Goal: Task Accomplishment & Management: Manage account settings

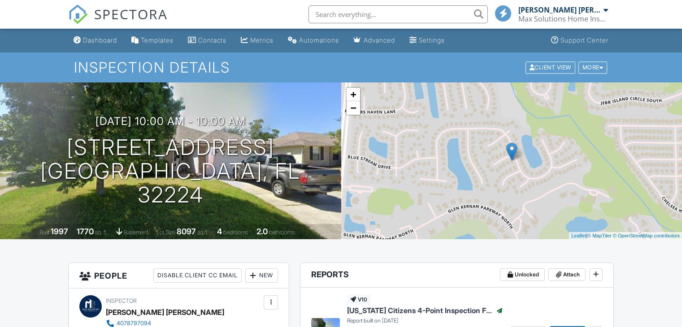
click at [102, 38] on div "Dashboard" at bounding box center [100, 40] width 34 height 8
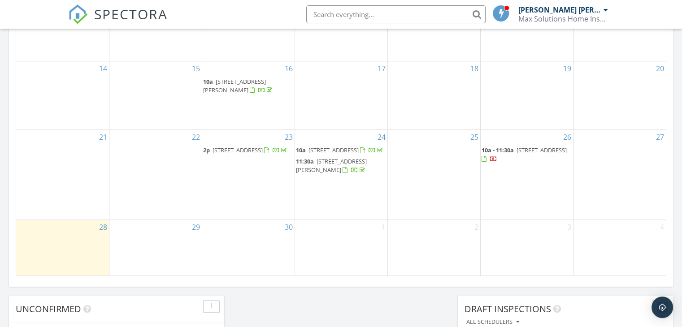
scroll to position [538, 0]
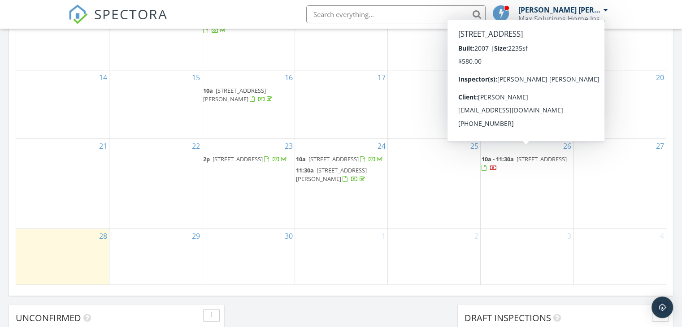
click at [497, 165] on div at bounding box center [493, 168] width 7 height 7
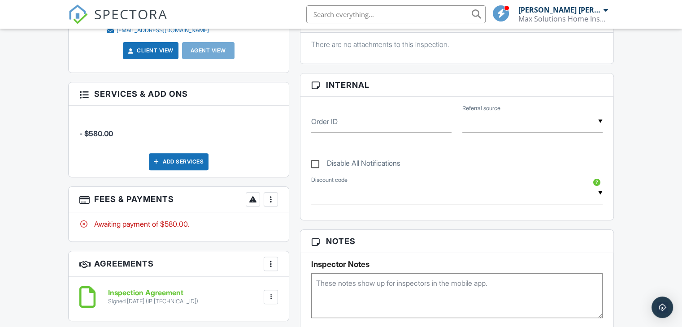
scroll to position [359, 0]
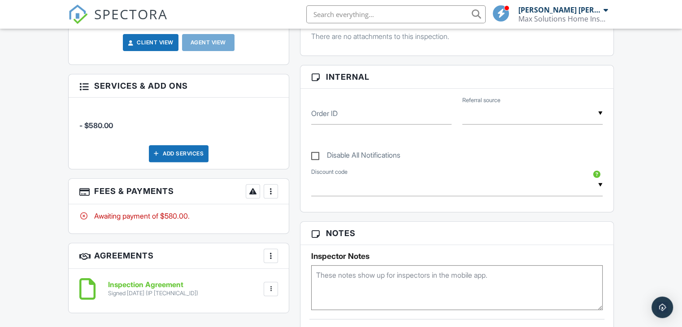
click at [272, 189] on div at bounding box center [270, 191] width 9 height 9
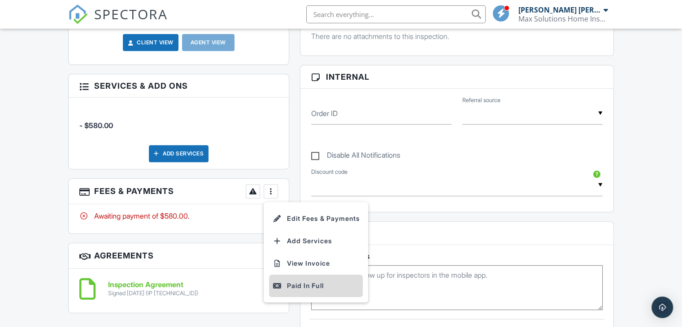
click at [299, 286] on div "Paid In Full" at bounding box center [316, 286] width 87 height 11
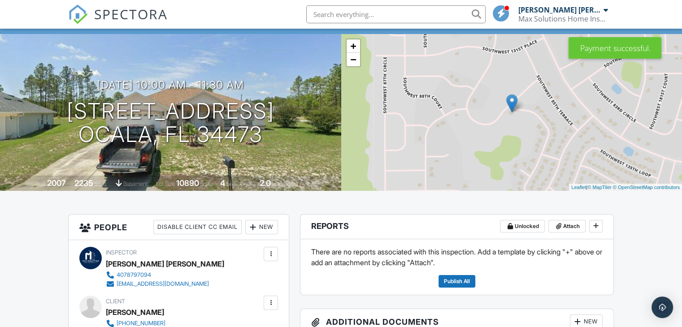
scroll to position [45, 0]
